Goal: Use online tool/utility

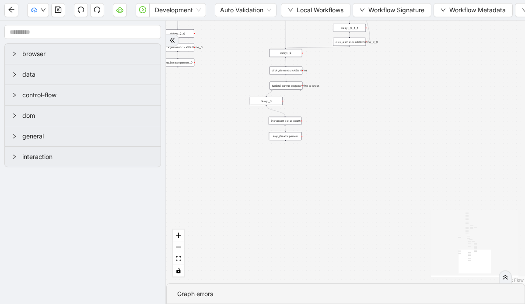
drag, startPoint x: 384, startPoint y: 155, endPoint x: 222, endPoint y: -34, distance: 248.8
click at [222, 0] on html "Development Auto Validation Local Workflows Workflow Signature Workflow Metadat…" at bounding box center [262, 152] width 525 height 304
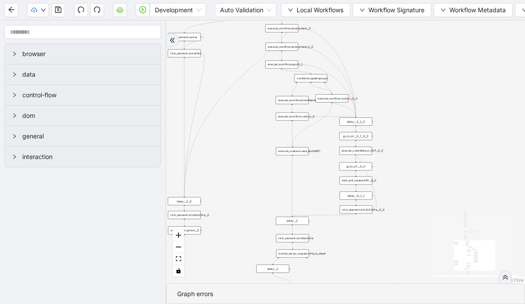
drag, startPoint x: 343, startPoint y: 181, endPoint x: 349, endPoint y: 350, distance: 168.9
click at [349, 303] on html "Development Auto Validation Local Workflows Workflow Signature Workflow Metadat…" at bounding box center [262, 152] width 525 height 304
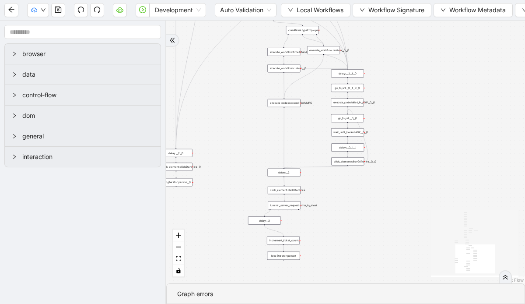
drag, startPoint x: 411, startPoint y: 121, endPoint x: 403, endPoint y: 73, distance: 48.8
click at [403, 73] on div "trigger click_element:clickGoToHire delay: execute_workflow:personal_info delay…" at bounding box center [345, 152] width 359 height 262
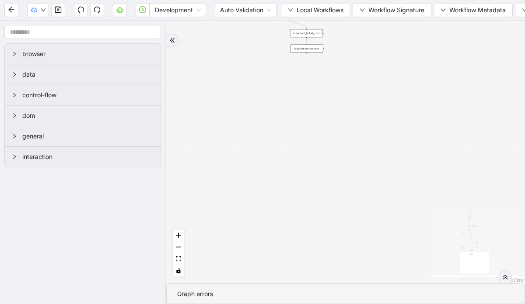
drag, startPoint x: 384, startPoint y: 230, endPoint x: 389, endPoint y: 22, distance: 208.2
click at [389, 22] on div "trigger click_element:clickGoToHire delay: execute_workflow:personal_info delay…" at bounding box center [345, 152] width 359 height 262
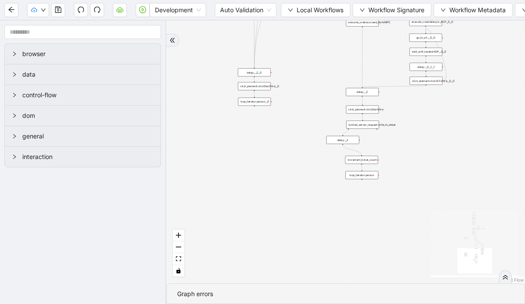
drag, startPoint x: 377, startPoint y: 96, endPoint x: 440, endPoint y: 221, distance: 140.0
click at [444, 224] on div "trigger click_element:clickGoToHire delay: execute_workflow:personal_info delay…" at bounding box center [345, 152] width 359 height 262
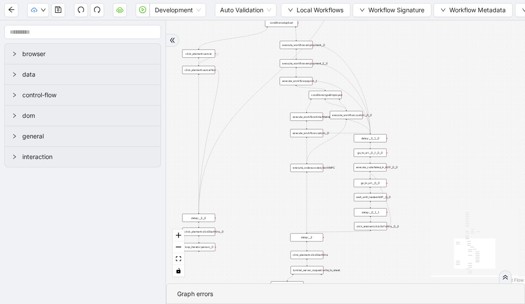
drag, startPoint x: 466, startPoint y: 148, endPoint x: 416, endPoint y: 292, distance: 151.7
click at [416, 292] on section "trigger click_element:clickGoToHire delay: execute_workflow:personal_info delay…" at bounding box center [345, 162] width 359 height 283
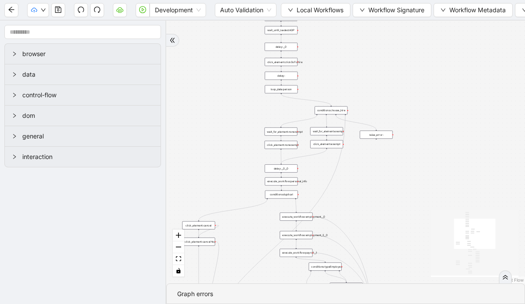
drag, startPoint x: 454, startPoint y: 119, endPoint x: 454, endPoint y: 291, distance: 171.9
click at [454, 291] on section "trigger click_element:clickGoToHire delay: execute_workflow:personal_info delay…" at bounding box center [345, 162] width 359 height 283
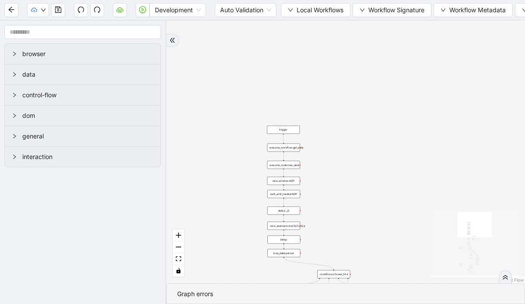
drag, startPoint x: 454, startPoint y: 133, endPoint x: 456, endPoint y: 295, distance: 162.3
click at [456, 295] on section "trigger click_element:clickGoToHire delay: execute_workflow:personal_info delay…" at bounding box center [345, 162] width 359 height 283
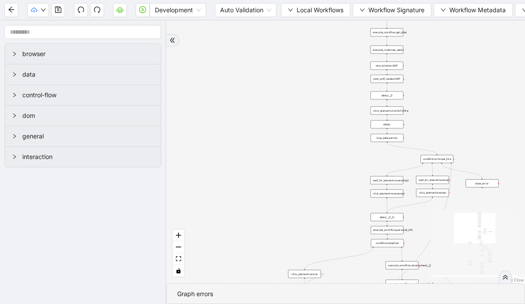
drag, startPoint x: 440, startPoint y: 144, endPoint x: 543, endPoint y: 29, distance: 154.2
click at [524, 29] on html "Development Auto Validation Local Workflows Workflow Signature Workflow Metadat…" at bounding box center [262, 152] width 525 height 304
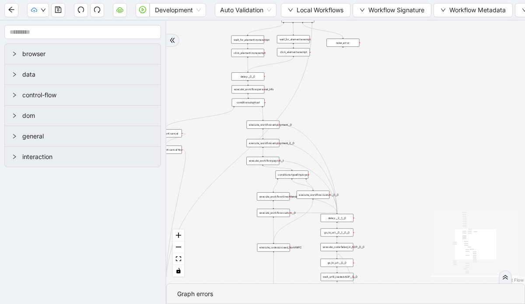
drag, startPoint x: 513, startPoint y: 115, endPoint x: 373, endPoint y: -29, distance: 200.7
click at [373, 0] on html "Development Auto Validation Local Workflows Workflow Signature Workflow Metadat…" at bounding box center [262, 152] width 525 height 304
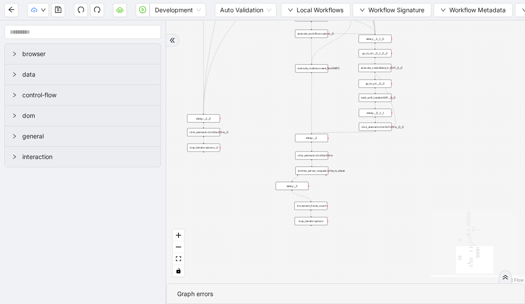
drag, startPoint x: 392, startPoint y: 157, endPoint x: 430, endPoint y: -18, distance: 178.7
click at [430, 0] on html "Development Auto Validation Local Workflows Workflow Signature Workflow Metadat…" at bounding box center [262, 152] width 525 height 304
click at [421, 185] on div "trigger click_element:clickGoToHire delay: execute_workflow:personal_info delay…" at bounding box center [345, 152] width 359 height 262
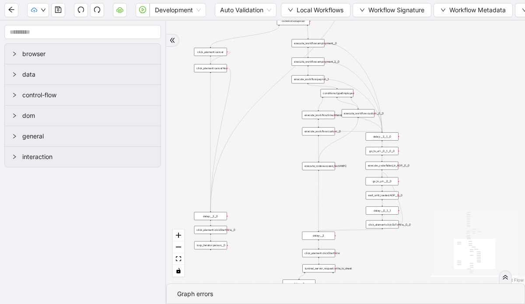
drag, startPoint x: 450, startPoint y: 118, endPoint x: 455, endPoint y: 215, distance: 97.2
click at [455, 215] on div "trigger click_element:clickGoToHire delay: execute_workflow:personal_info delay…" at bounding box center [345, 152] width 359 height 262
click at [290, 11] on icon "down" at bounding box center [290, 9] width 5 height 5
click at [294, 24] on span "Select" at bounding box center [316, 27] width 57 height 10
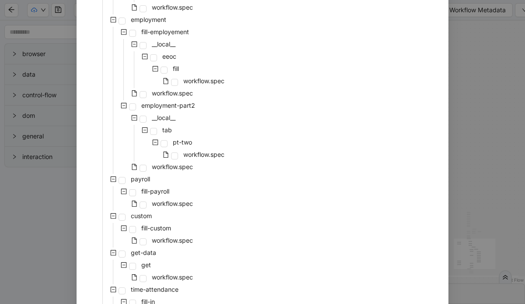
scroll to position [455, 0]
